Goal: Transaction & Acquisition: Purchase product/service

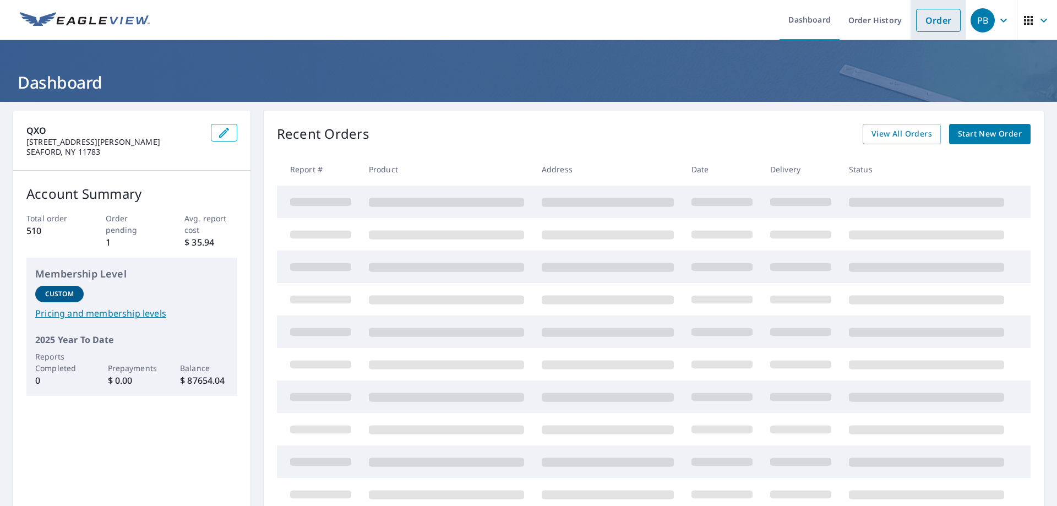
click at [933, 20] on link "Order" at bounding box center [938, 20] width 45 height 23
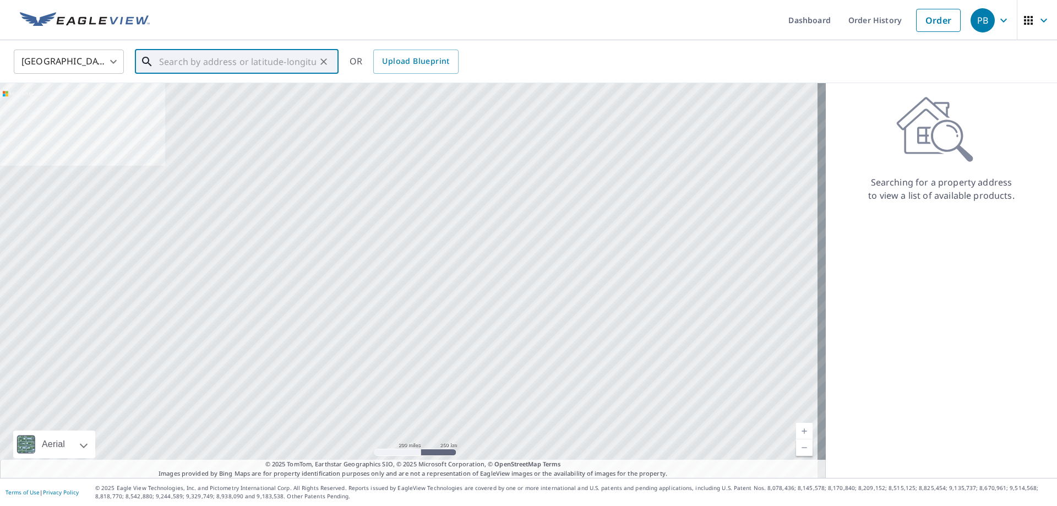
click at [203, 61] on input "text" at bounding box center [237, 61] width 157 height 31
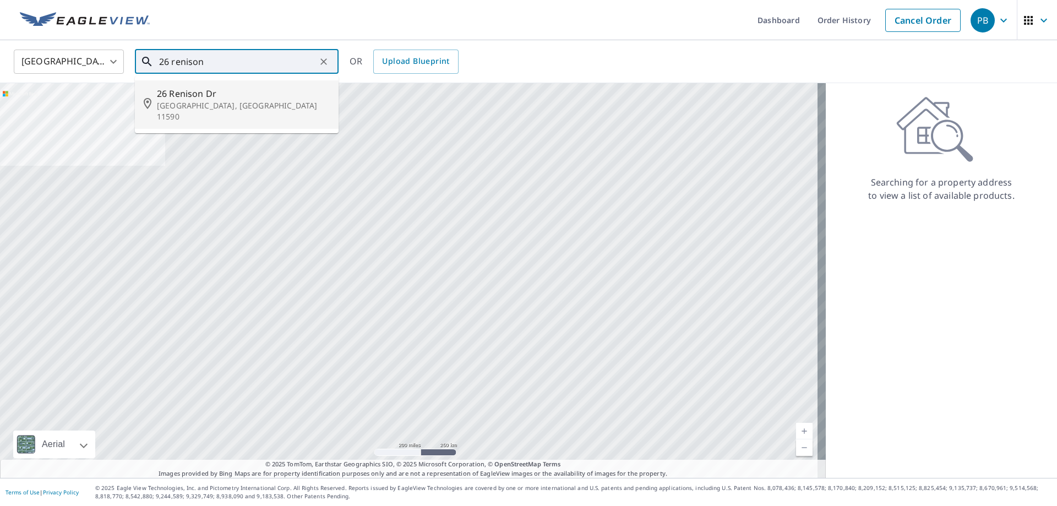
click at [198, 118] on ul "[STREET_ADDRESS][PERSON_NAME]" at bounding box center [237, 104] width 204 height 57
click at [211, 99] on span "26 Renison Dr" at bounding box center [243, 93] width 173 height 13
type input "[STREET_ADDRESS][PERSON_NAME]"
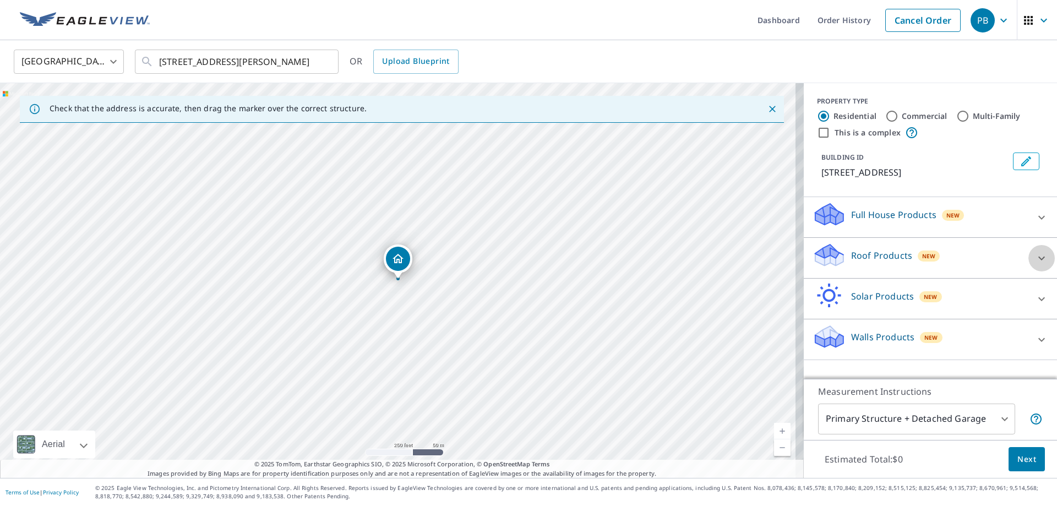
click at [1035, 256] on icon at bounding box center [1041, 258] width 13 height 13
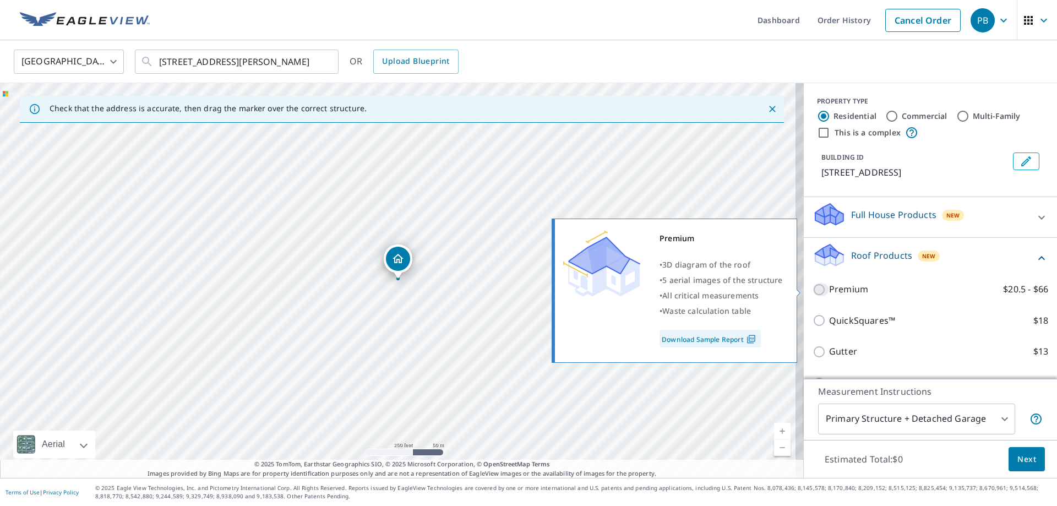
click at [813, 292] on input "Premium $20.5 - $66" at bounding box center [821, 289] width 17 height 13
checkbox input "true"
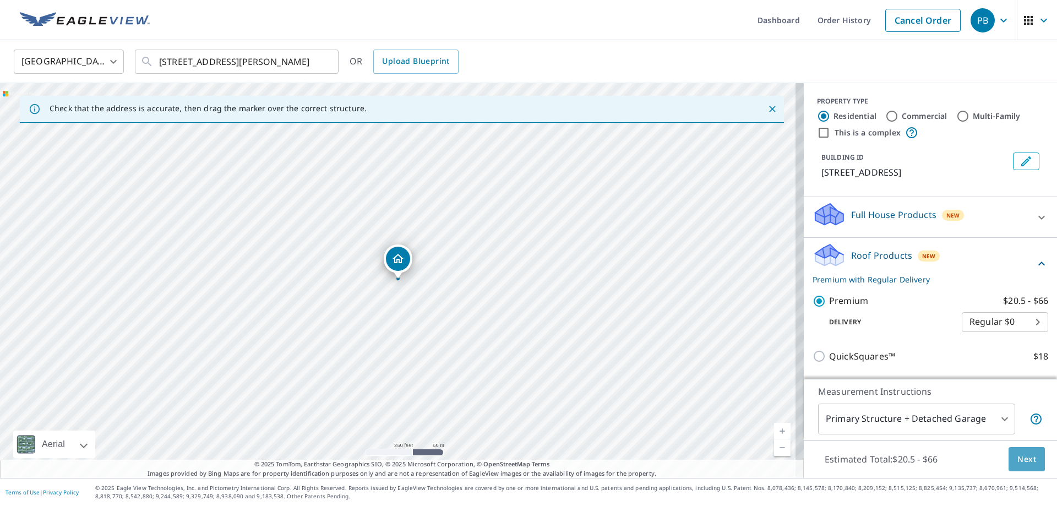
click at [1023, 468] on button "Next" at bounding box center [1027, 459] width 36 height 25
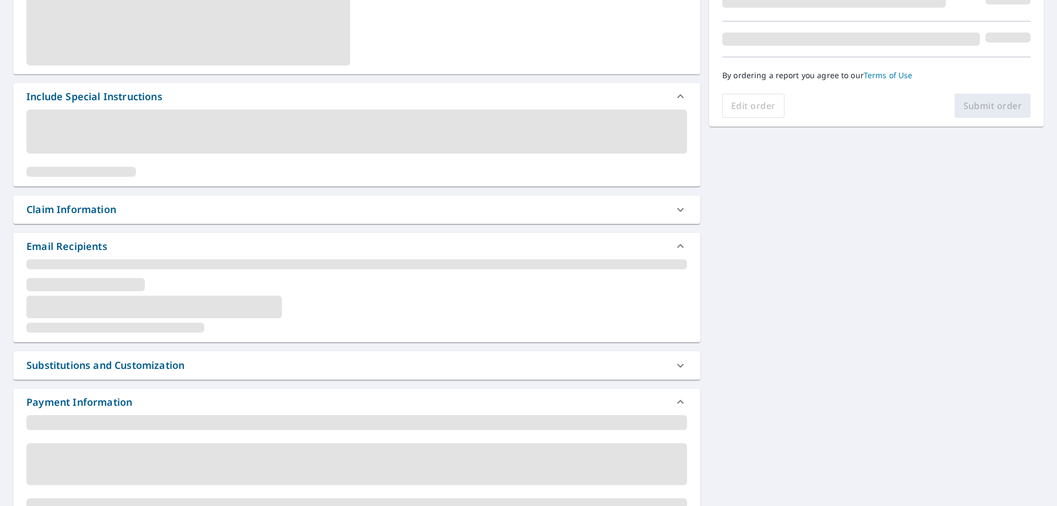
scroll to position [275, 0]
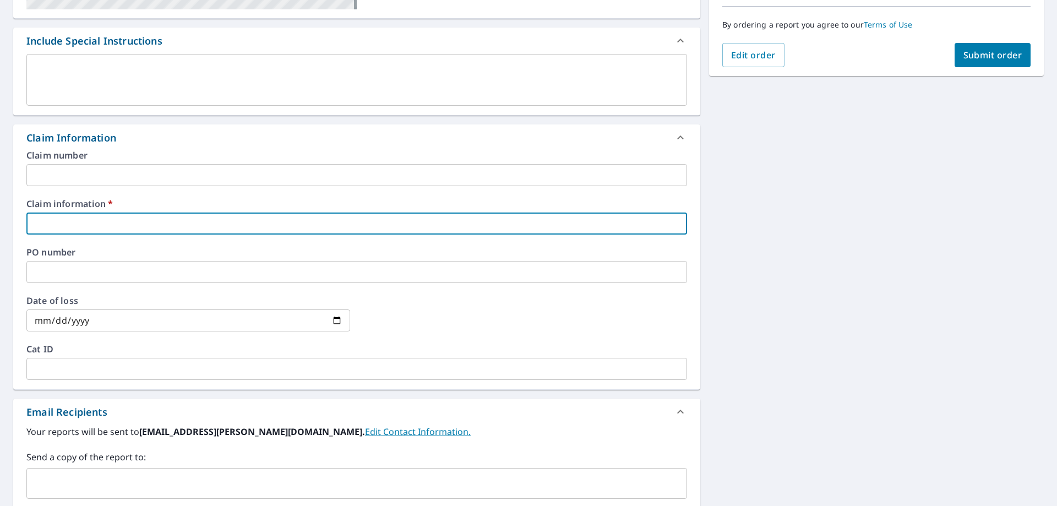
click at [111, 226] on input "text" at bounding box center [356, 224] width 661 height 22
type input "433471"
checkbox input "true"
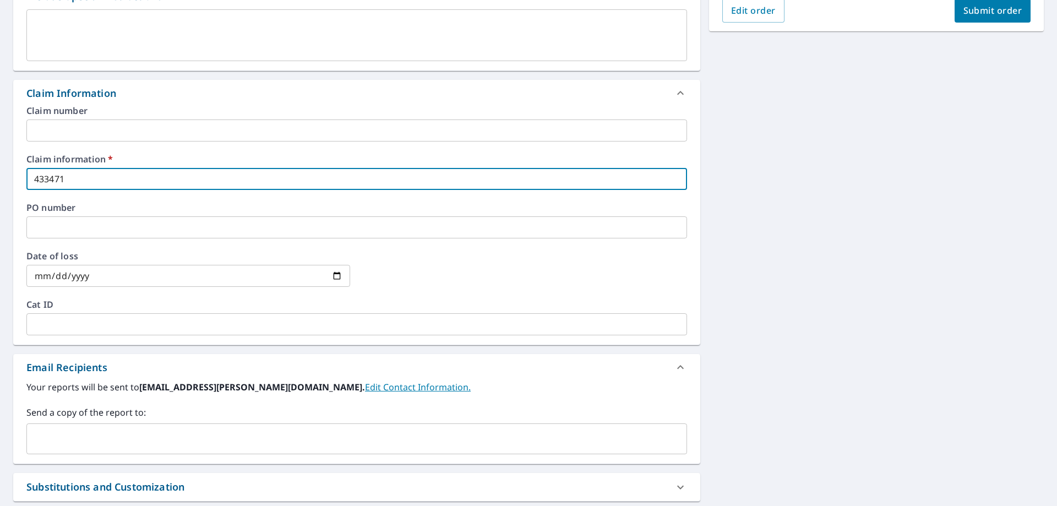
scroll to position [441, 0]
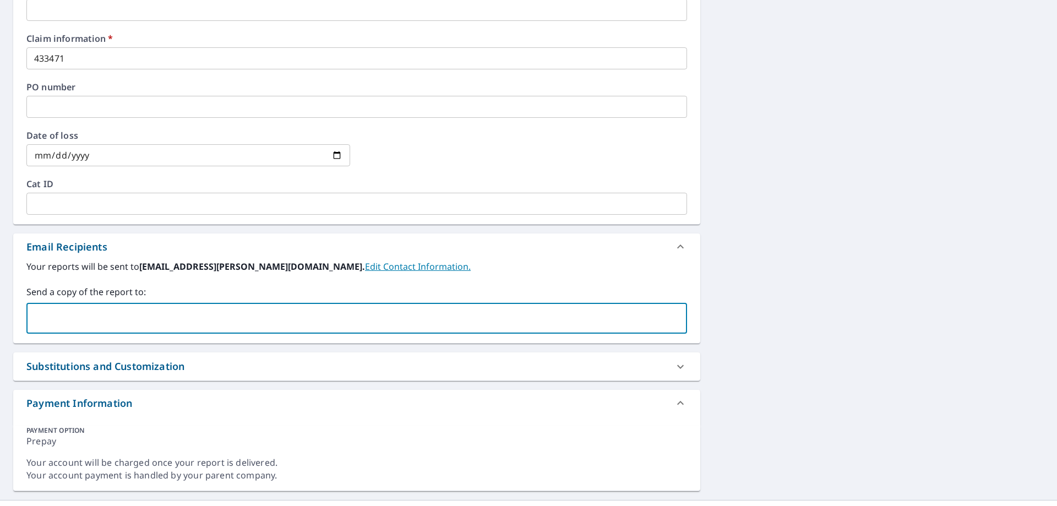
click at [120, 327] on input "text" at bounding box center [348, 318] width 634 height 21
type input "[EMAIL_ADDRESS][PERSON_NAME][DOMAIN_NAME]"
checkbox input "true"
click at [231, 325] on input "text" at bounding box center [448, 318] width 434 height 21
type input "[EMAIL_ADDRESS][PERSON_NAME][DOMAIN_NAME]"
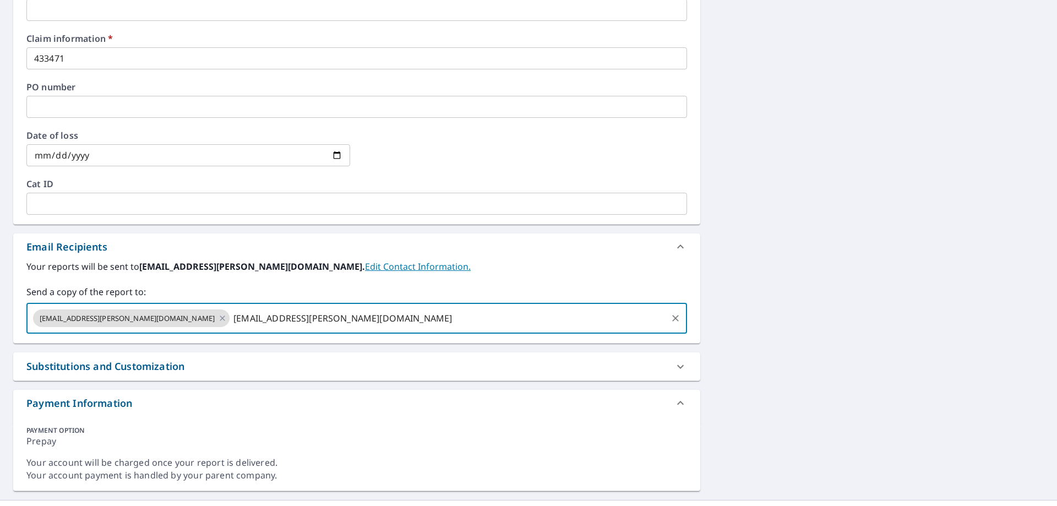
checkbox input "true"
click at [431, 325] on input "text" at bounding box center [548, 318] width 235 height 21
type input "jgv"
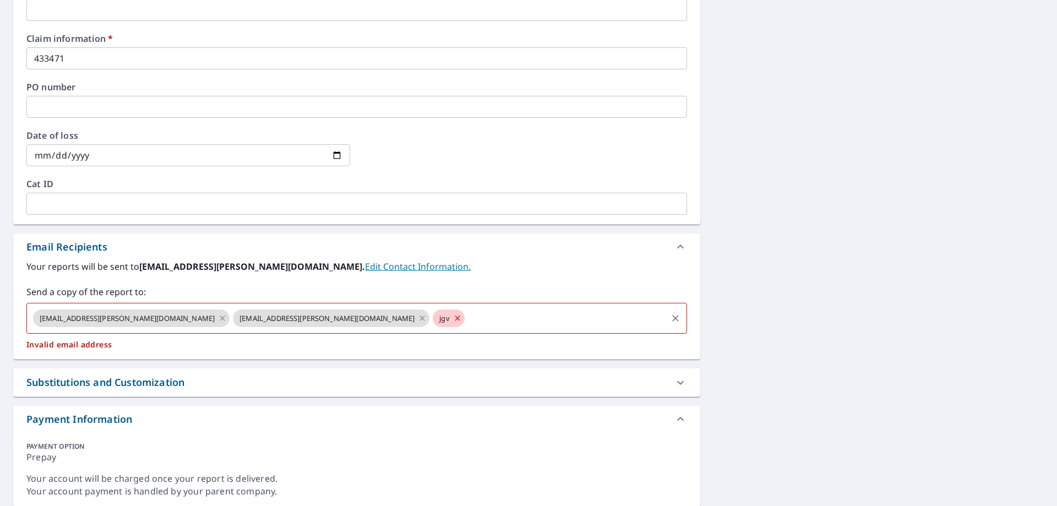
checkbox input "true"
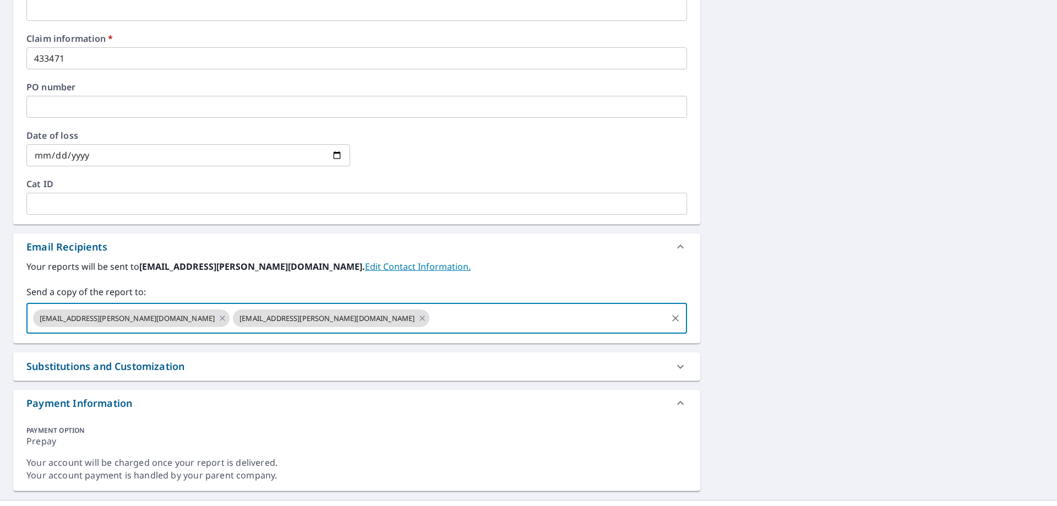
type input "V"
paste input "[EMAIL_ADDRESS][DOMAIN_NAME]"
type input "[EMAIL_ADDRESS][DOMAIN_NAME]"
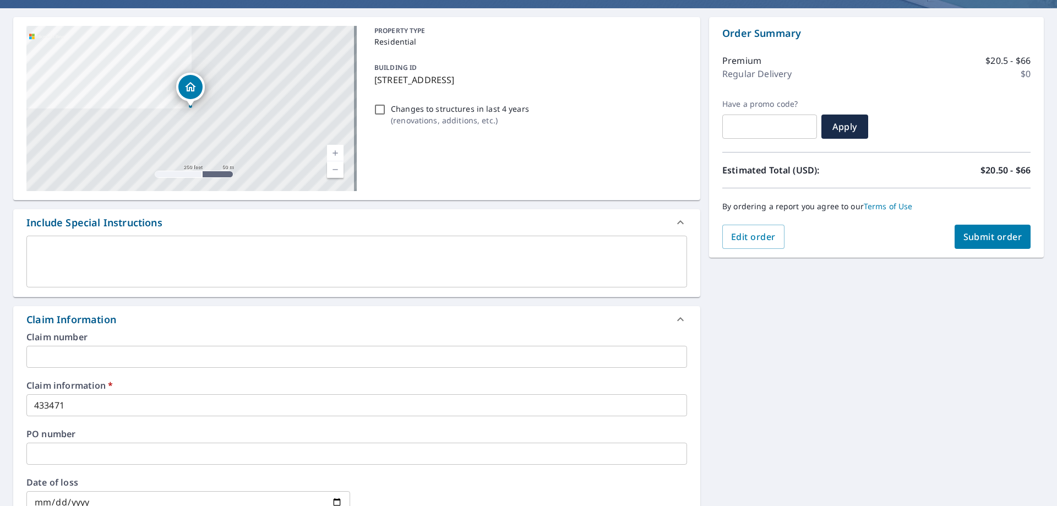
scroll to position [0, 0]
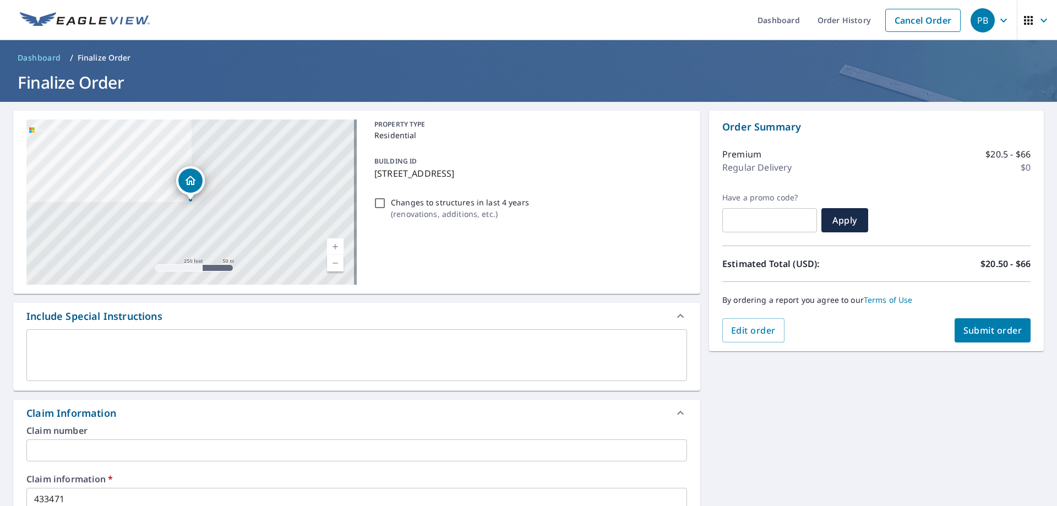
click at [964, 335] on span "Submit order" at bounding box center [993, 330] width 59 height 12
checkbox input "true"
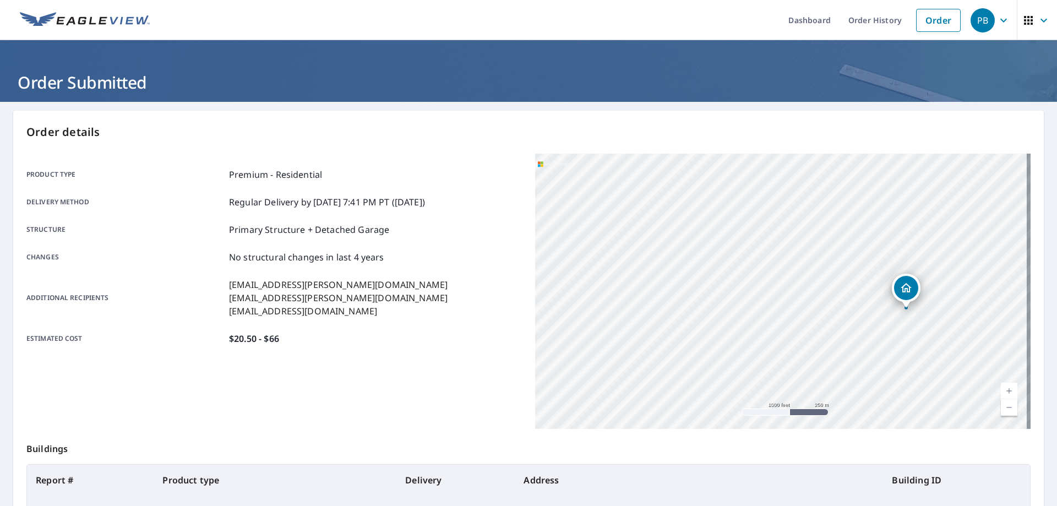
scroll to position [142, 0]
